Goal: Find contact information: Find contact information

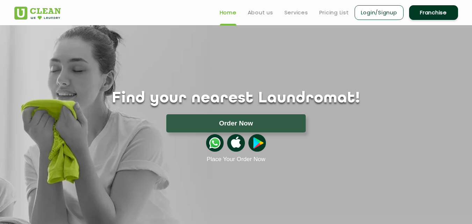
click at [135, 2] on div "Home About us Services Pricing List Login/Signup Franchise" at bounding box center [236, 11] width 454 height 19
drag, startPoint x: 0, startPoint y: 5, endPoint x: 108, endPoint y: 7, distance: 108.4
click at [108, 7] on header "Home About us Services Pricing List Login/Signup Franchise" at bounding box center [236, 12] width 472 height 25
click at [108, 7] on div "Home About us Services Pricing List Login/Signup Franchise" at bounding box center [236, 11] width 454 height 19
drag, startPoint x: 172, startPoint y: 9, endPoint x: 461, endPoint y: 16, distance: 289.1
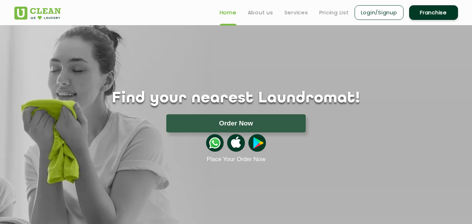
click at [461, 16] on div "Home About us Services Pricing List Login/Signup Franchise" at bounding box center [236, 11] width 454 height 19
click at [183, 13] on div "Home About us Services Pricing List Login/Signup Franchise" at bounding box center [236, 11] width 454 height 19
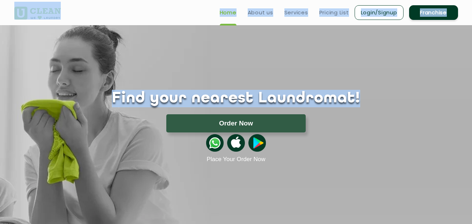
drag, startPoint x: 0, startPoint y: 8, endPoint x: 406, endPoint y: 44, distance: 407.7
click at [168, 9] on div "Home About us Services Pricing List Login/Signup Franchise" at bounding box center [236, 11] width 454 height 19
drag, startPoint x: 0, startPoint y: 6, endPoint x: 453, endPoint y: 29, distance: 453.8
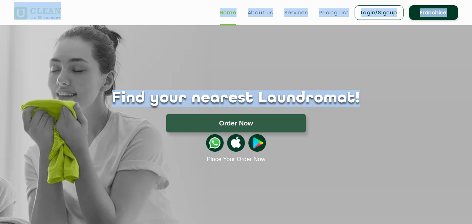
click at [146, 15] on div "Home About us Services Pricing List Login/Signup Franchise" at bounding box center [236, 11] width 454 height 19
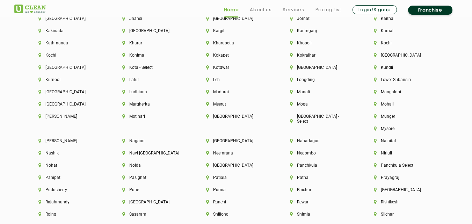
scroll to position [1992, 0]
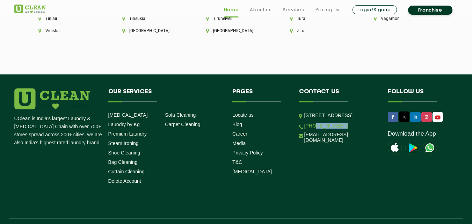
drag, startPoint x: 346, startPoint y: 139, endPoint x: 314, endPoint y: 136, distance: 31.9
click at [314, 129] on li "[PHONE_NUMBER]" at bounding box center [338, 125] width 78 height 7
copy link "9999759911"
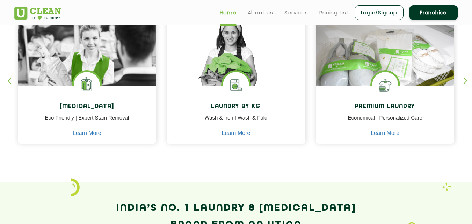
scroll to position [105, 0]
